Goal: Find specific page/section: Find specific page/section

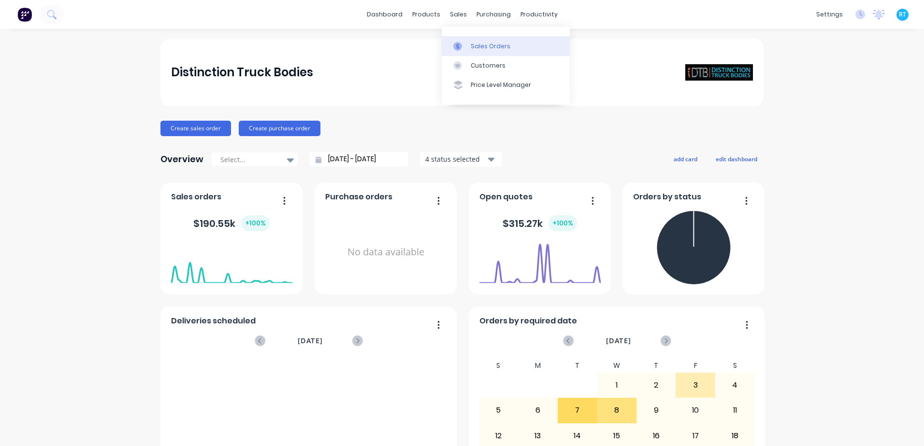
click at [479, 41] on link "Sales Orders" at bounding box center [506, 45] width 128 height 19
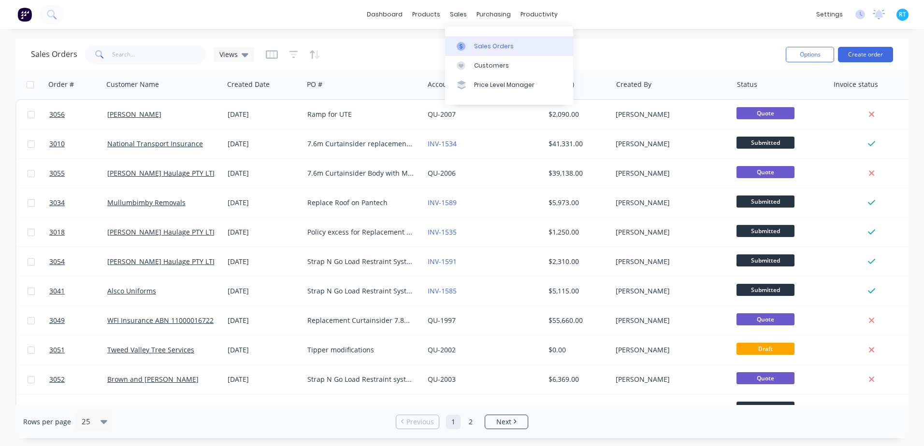
click at [480, 45] on div "Sales Orders" at bounding box center [494, 46] width 40 height 9
click at [480, 41] on link "Sales Orders" at bounding box center [509, 45] width 128 height 19
click at [475, 43] on div "Sales Orders" at bounding box center [494, 46] width 40 height 9
click at [757, 90] on div at bounding box center [779, 84] width 85 height 19
click at [815, 87] on icon "button" at bounding box center [816, 84] width 4 height 7
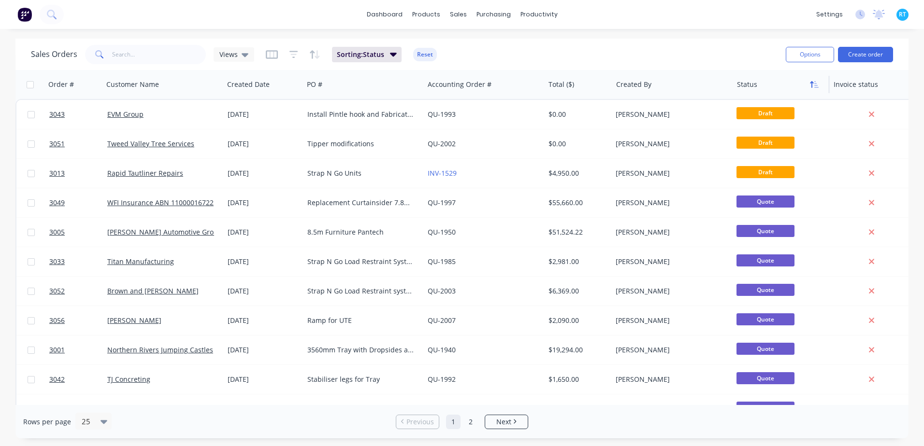
click at [812, 89] on button "button" at bounding box center [814, 84] width 14 height 14
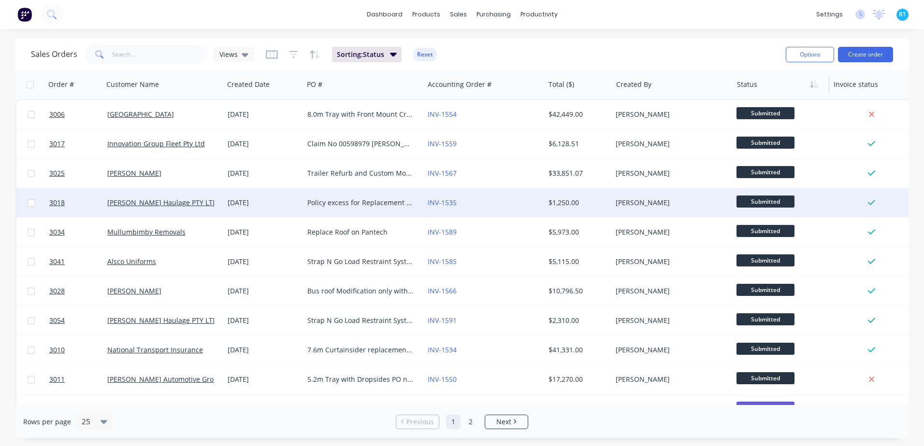
click at [369, 195] on div "Policy excess for Replacement 7.6m Curtainsider" at bounding box center [363, 202] width 120 height 29
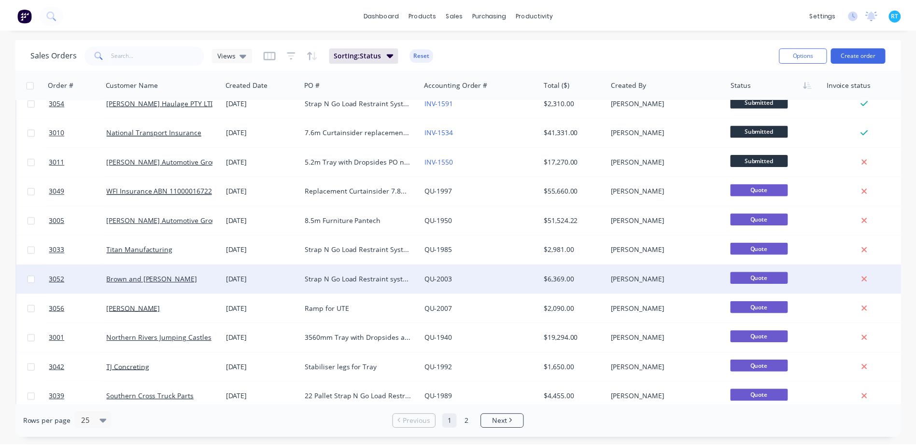
scroll to position [242, 0]
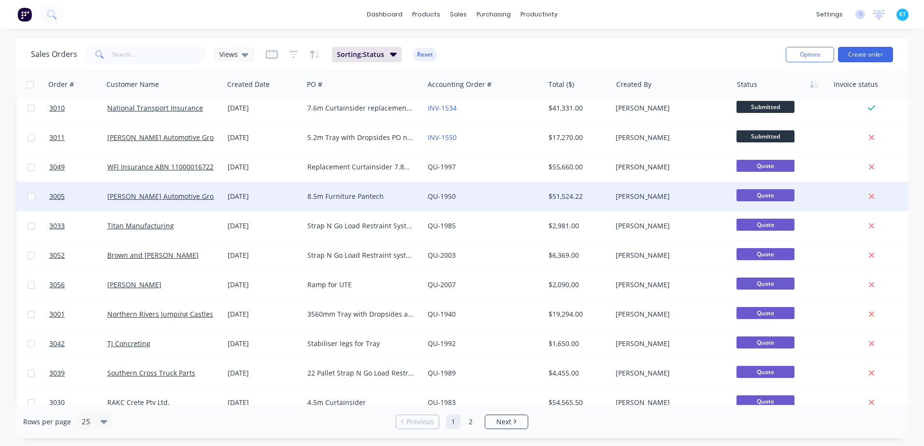
click at [496, 194] on div "QU-1950" at bounding box center [481, 197] width 107 height 10
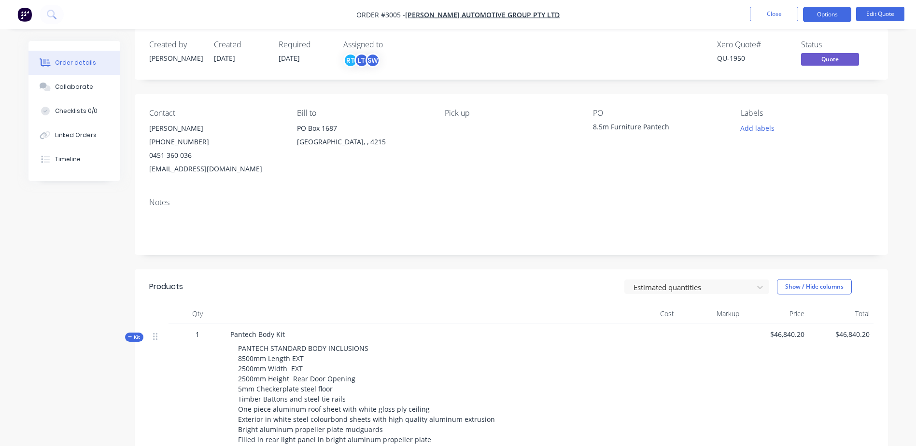
scroll to position [48, 0]
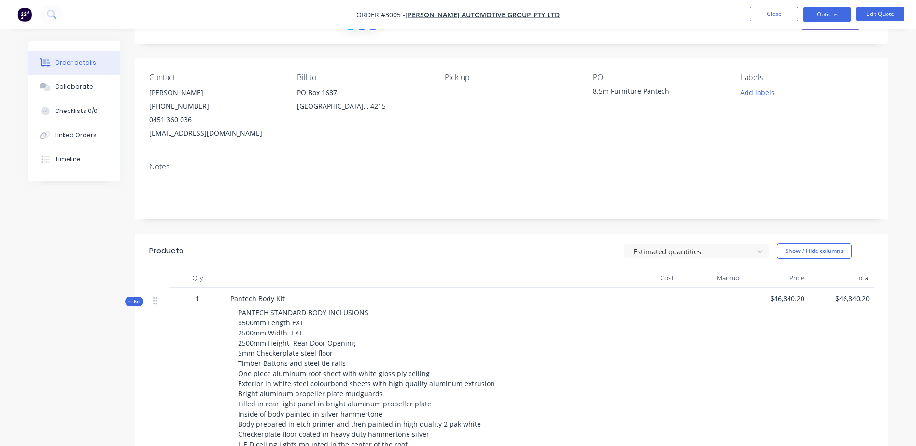
drag, startPoint x: 492, startPoint y: 135, endPoint x: 488, endPoint y: 139, distance: 5.1
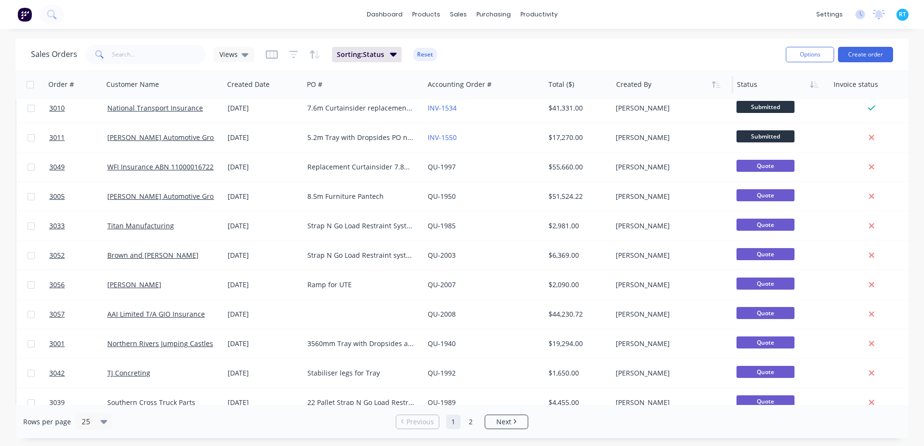
scroll to position [194, 0]
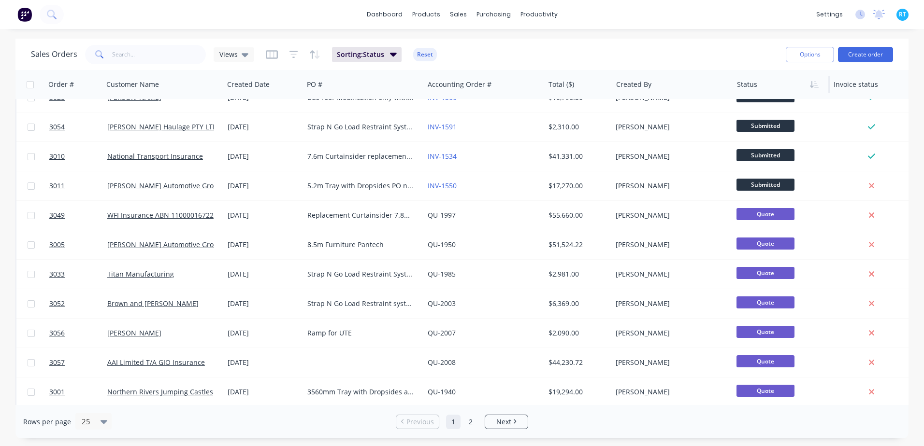
click at [765, 83] on div at bounding box center [779, 84] width 85 height 19
click at [808, 84] on button "button" at bounding box center [814, 84] width 14 height 14
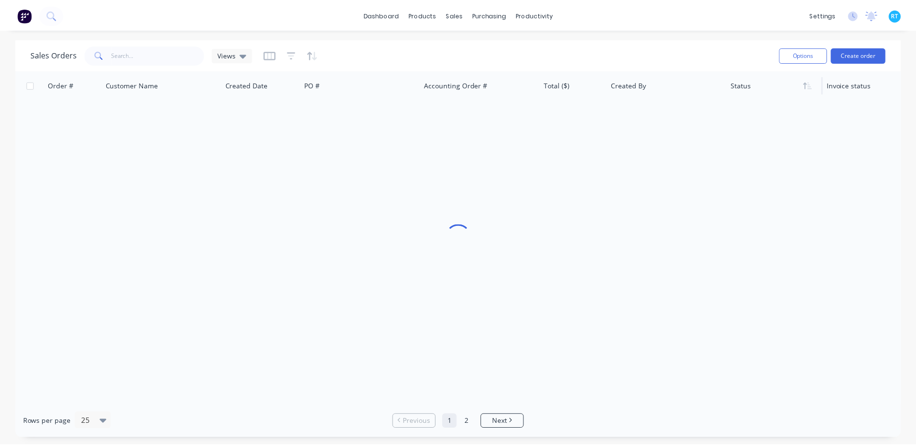
scroll to position [0, 0]
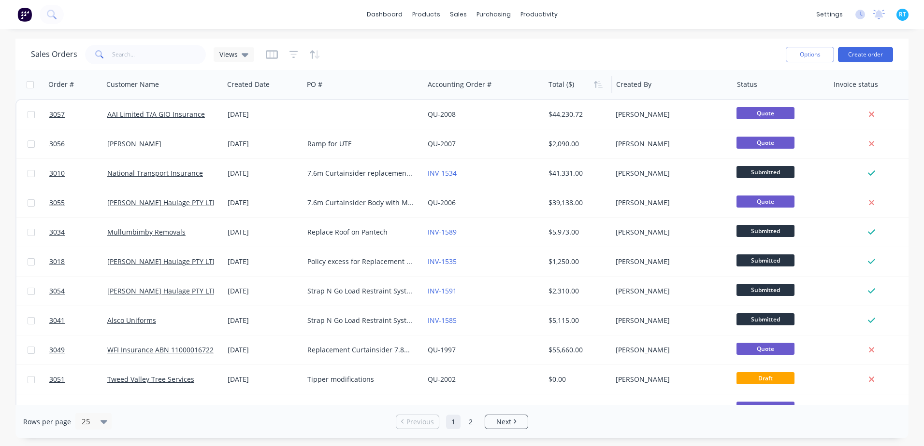
click at [562, 83] on div at bounding box center [576, 84] width 57 height 19
click at [594, 84] on icon "button" at bounding box center [598, 85] width 9 height 8
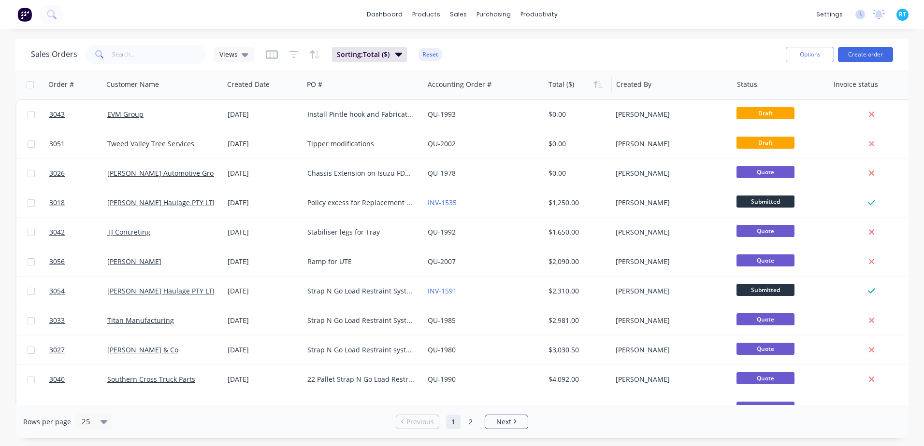
click at [594, 84] on icon "button" at bounding box center [598, 85] width 9 height 8
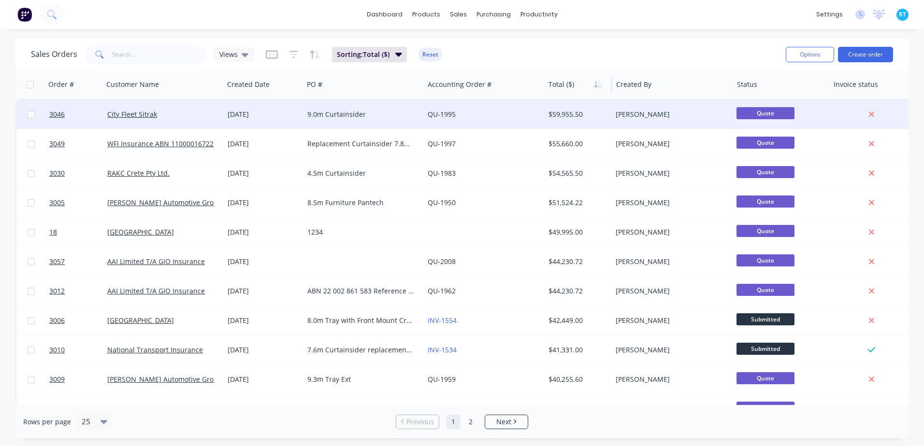
click at [446, 106] on div "QU-1995" at bounding box center [484, 114] width 120 height 29
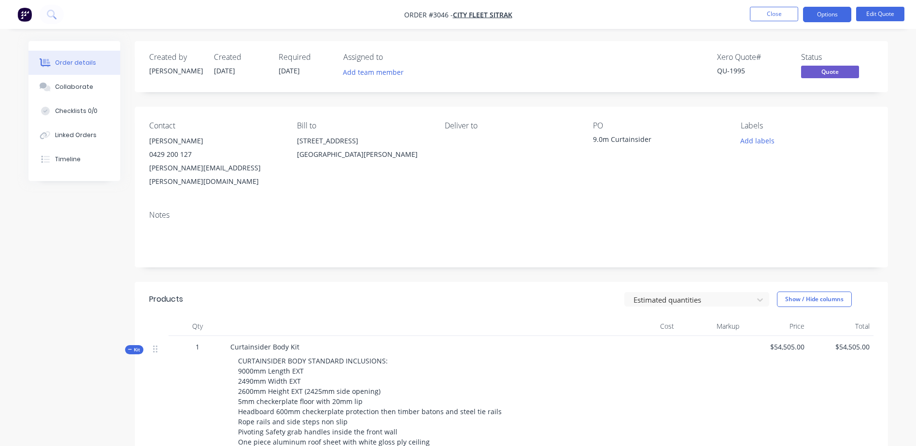
drag, startPoint x: 403, startPoint y: 20, endPoint x: 408, endPoint y: 14, distance: 7.2
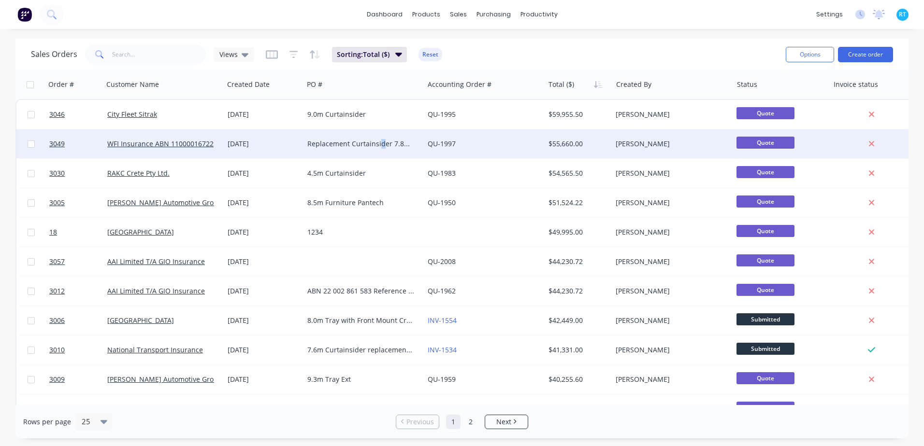
click at [380, 139] on div "Replacement Curtainsider 7.8m WFI Insurance Claim No WFI 256776999 Mercedes Ben…" at bounding box center [363, 143] width 120 height 29
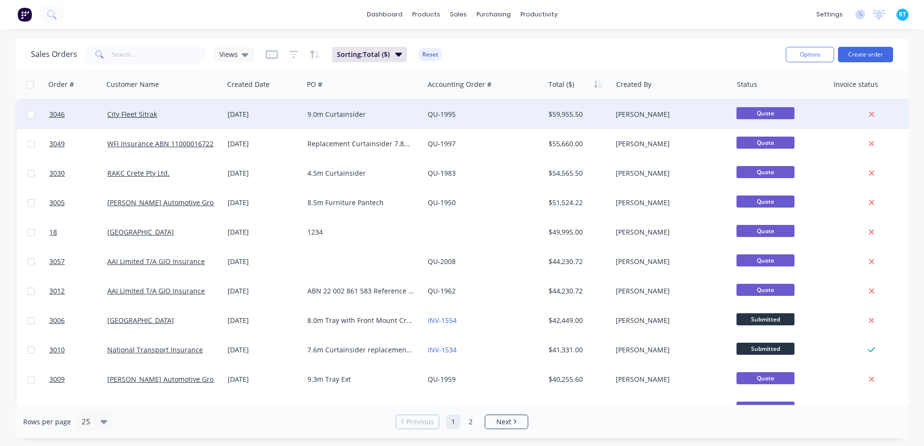
click at [372, 121] on div "9.0m Curtainsider" at bounding box center [363, 114] width 120 height 29
